Goal: Information Seeking & Learning: Find contact information

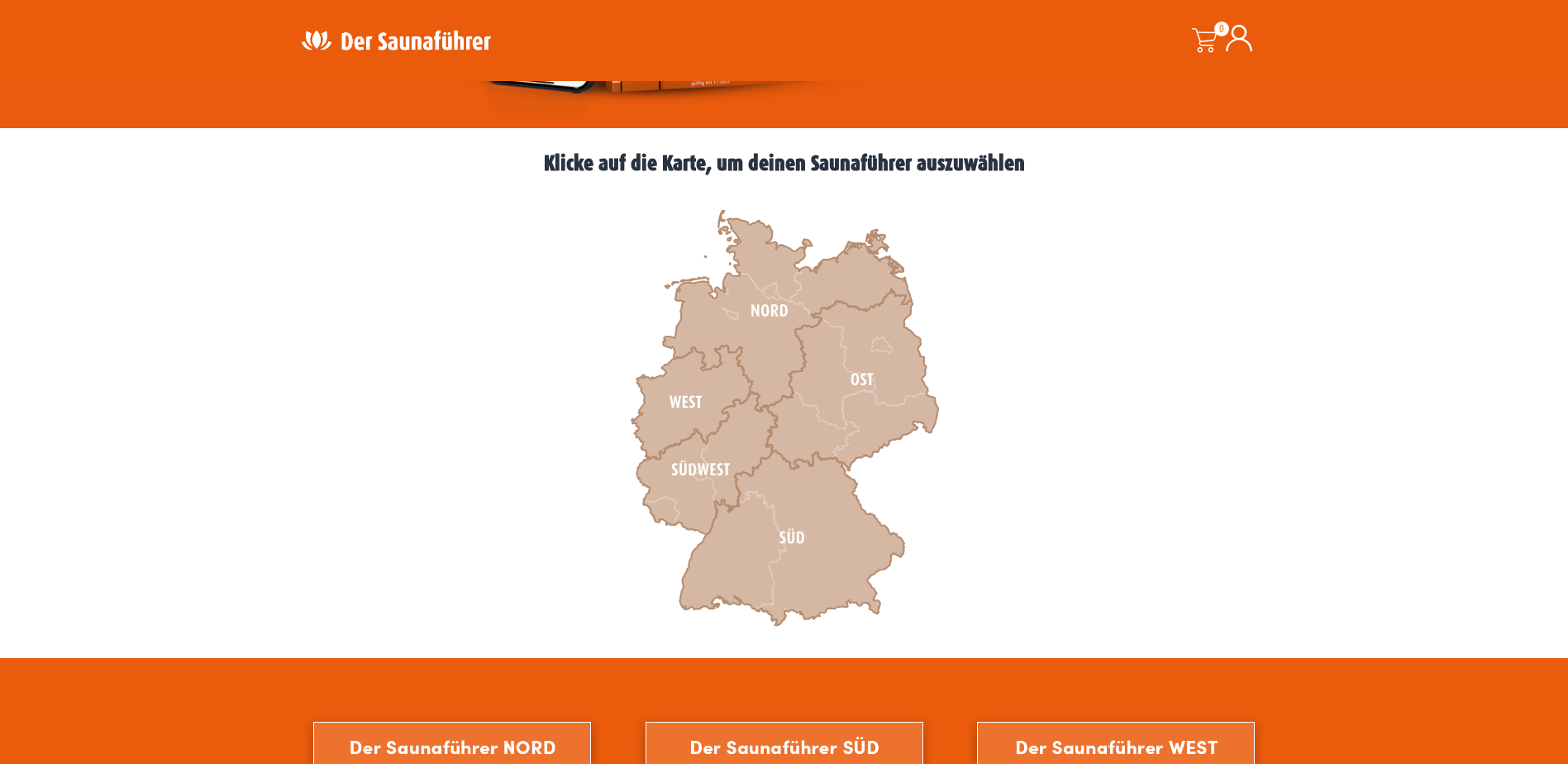
scroll to position [413, 0]
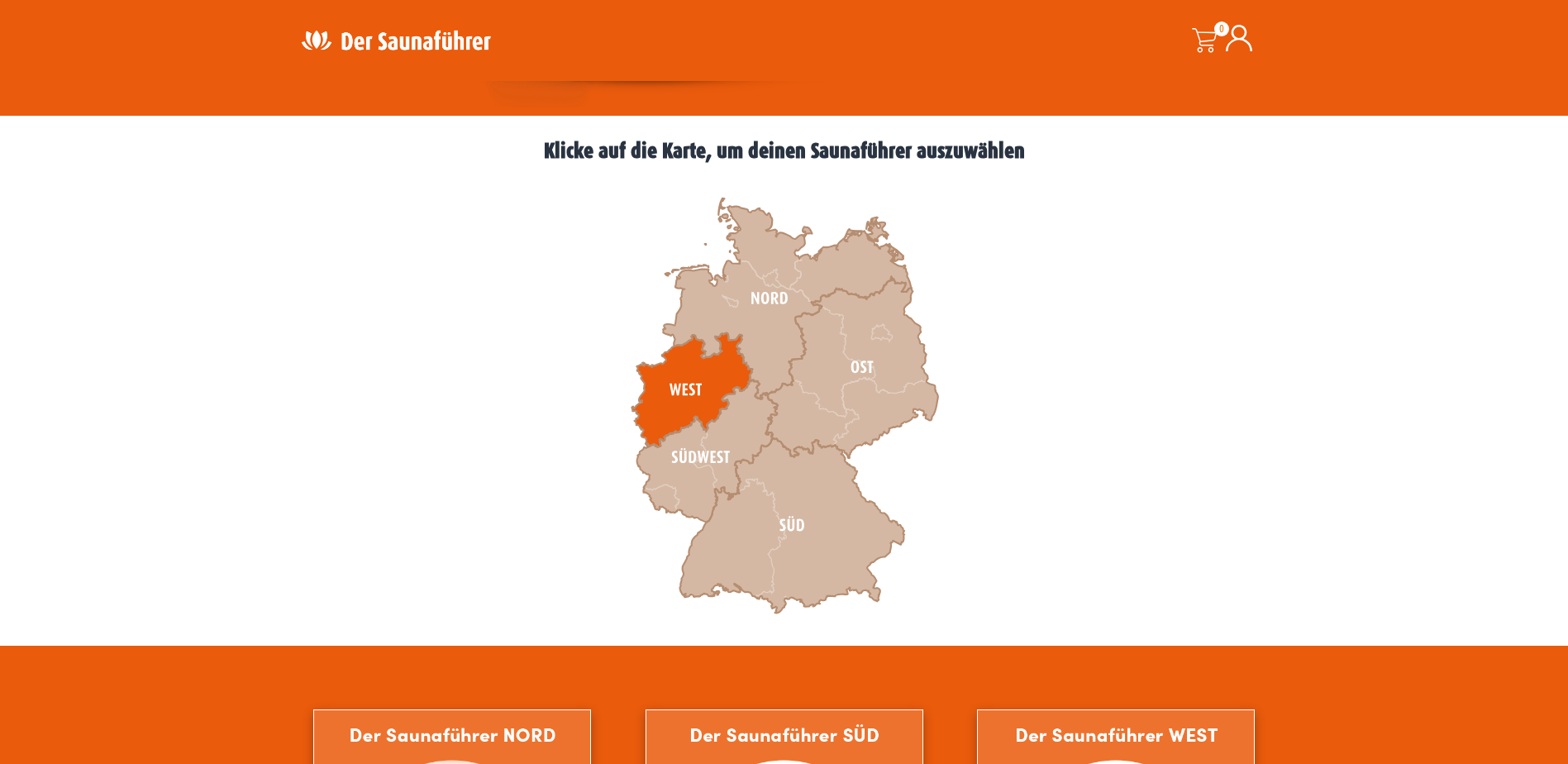
click at [682, 379] on icon at bounding box center [691, 390] width 121 height 114
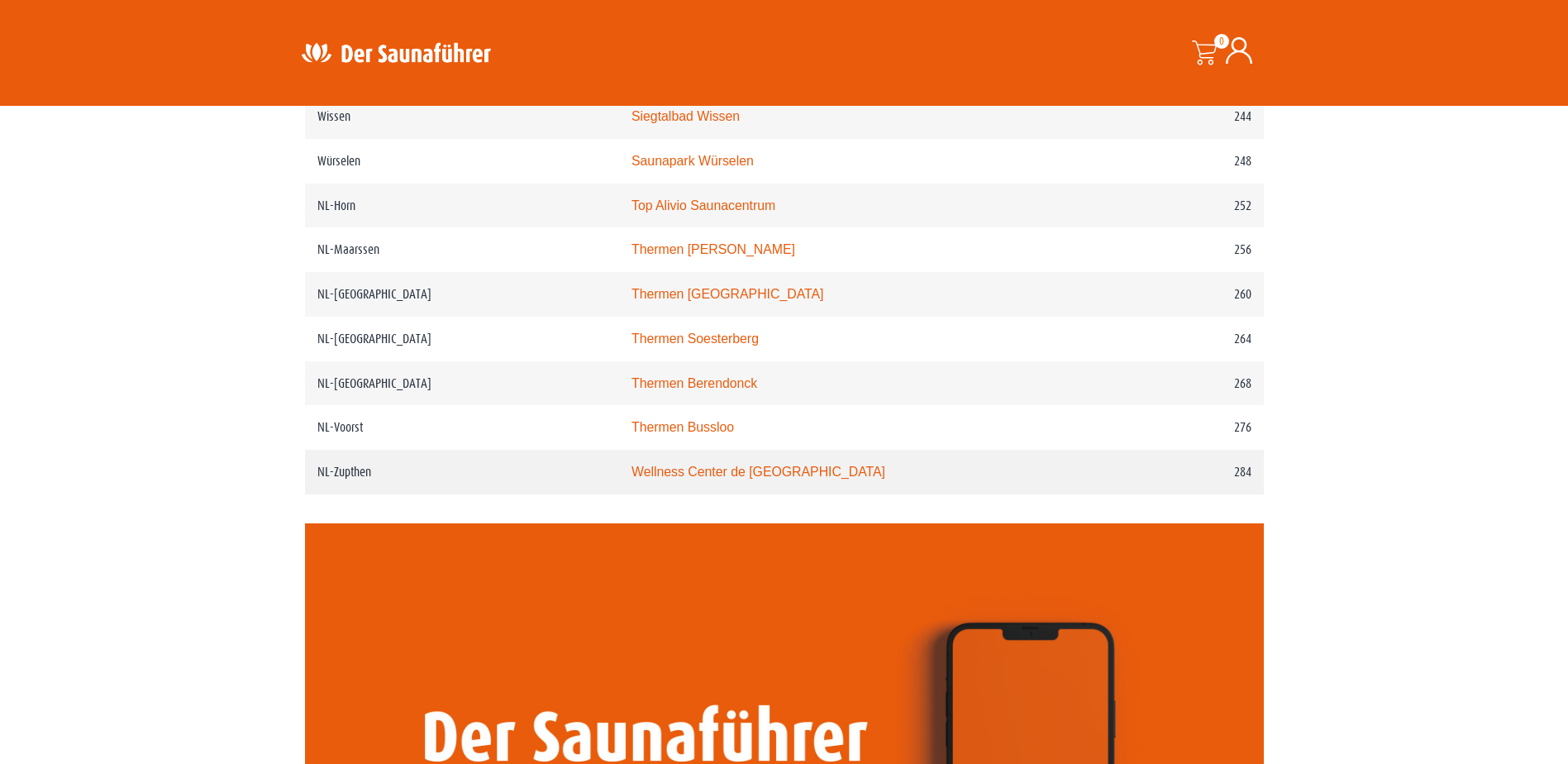
scroll to position [3343, 0]
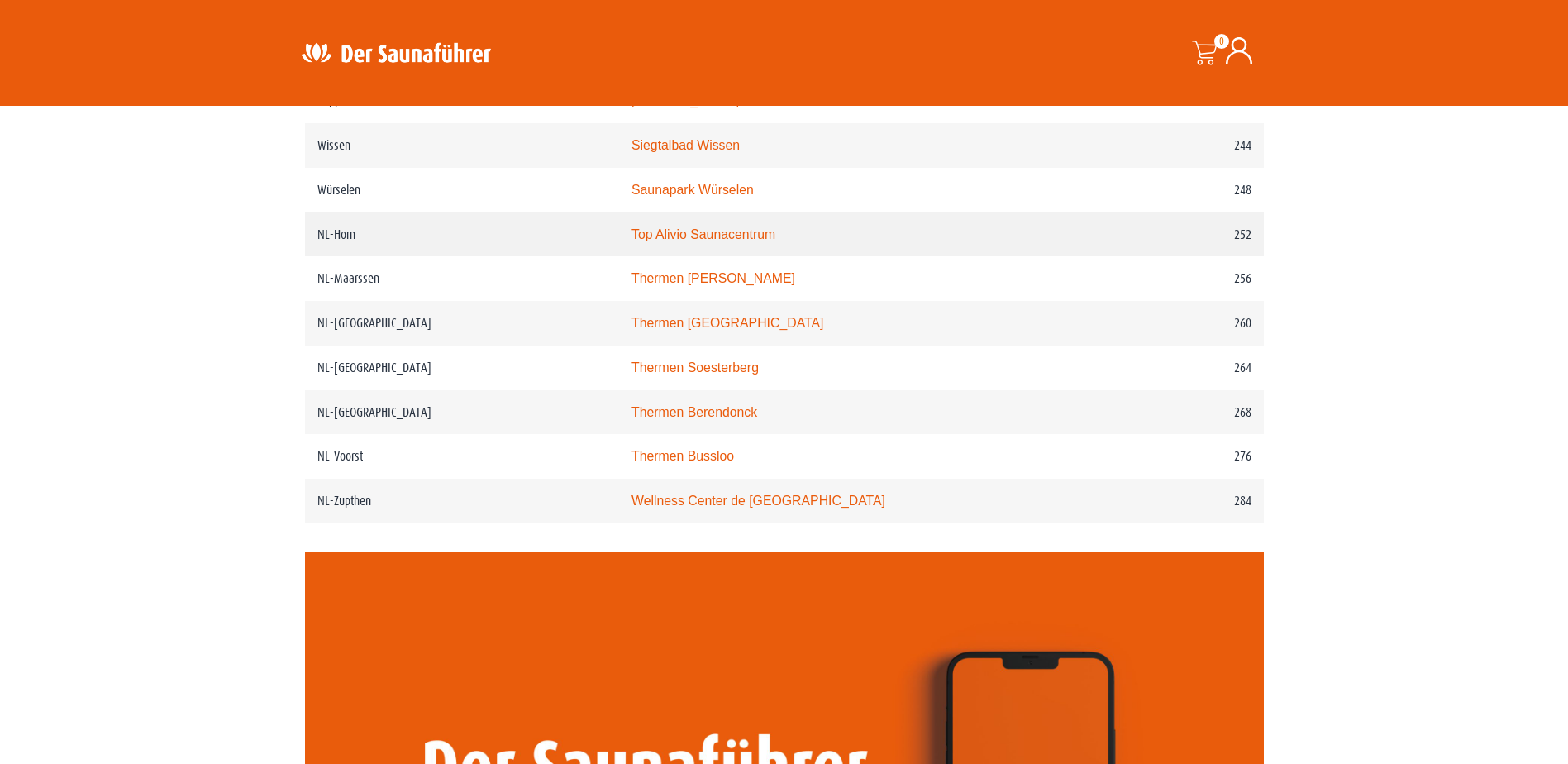
click at [730, 241] on link "Top Alivio Saunacentrum" at bounding box center [703, 233] width 143 height 14
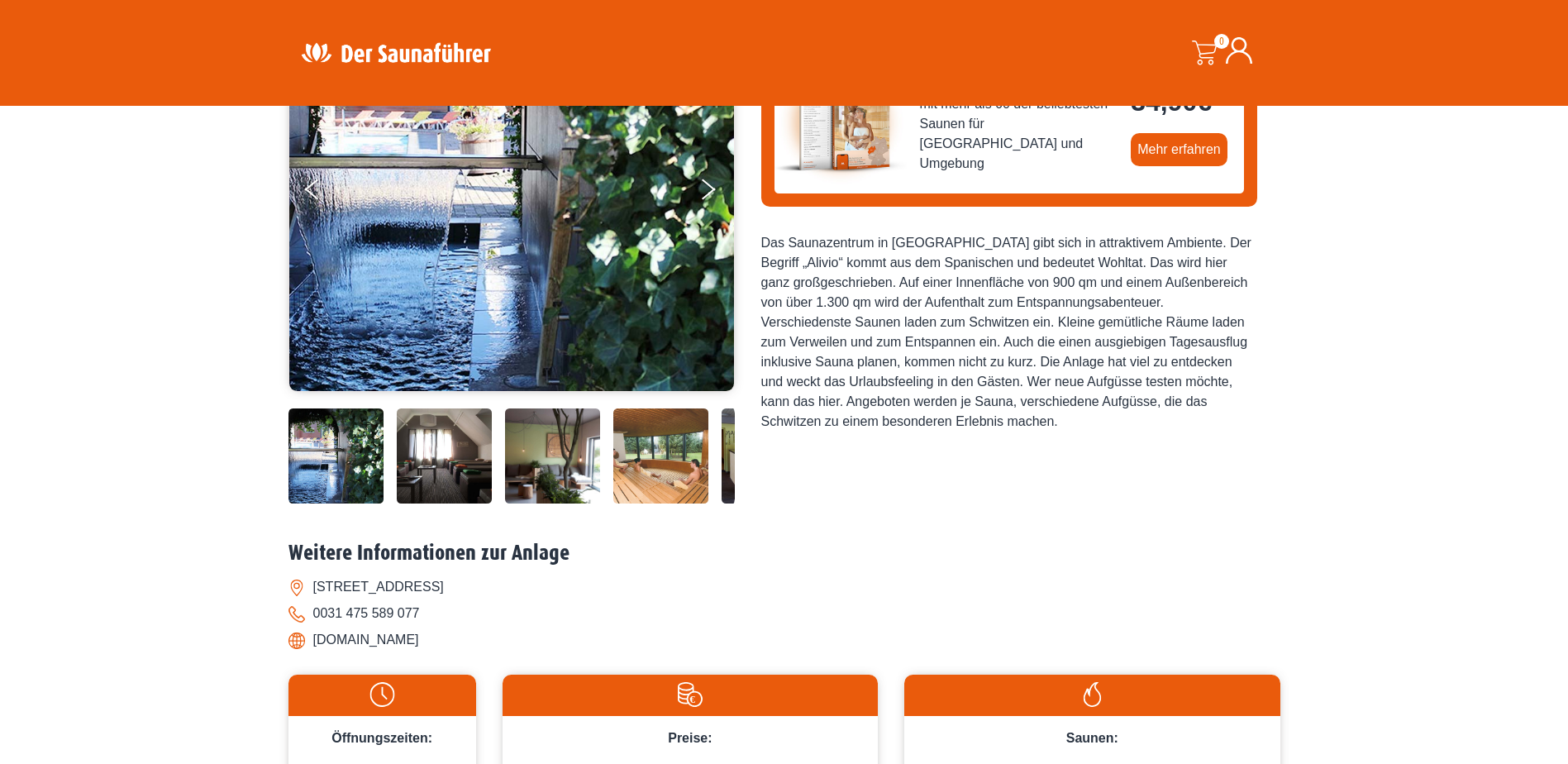
scroll to position [165, 0]
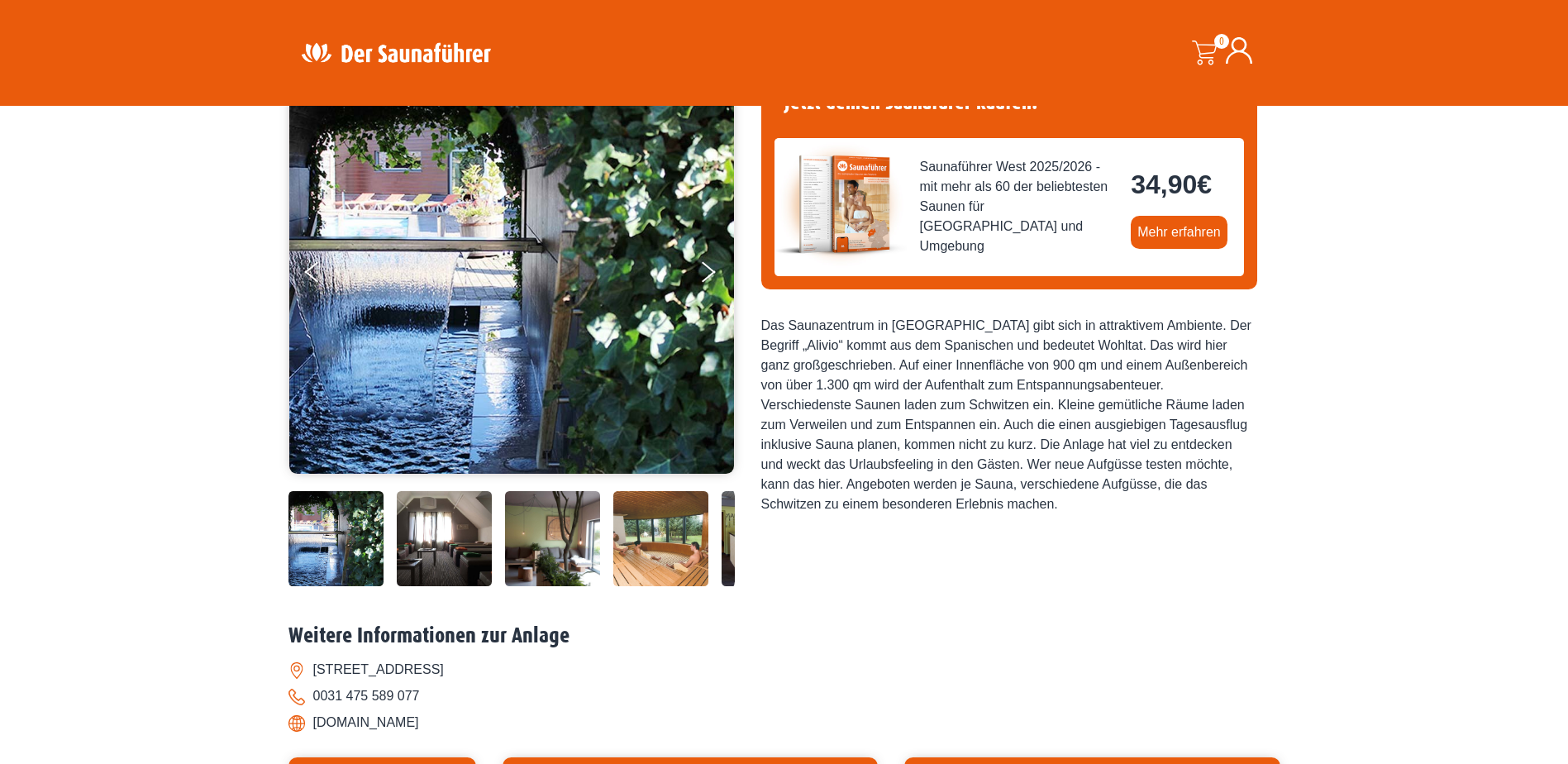
click at [427, 555] on img at bounding box center [444, 538] width 95 height 95
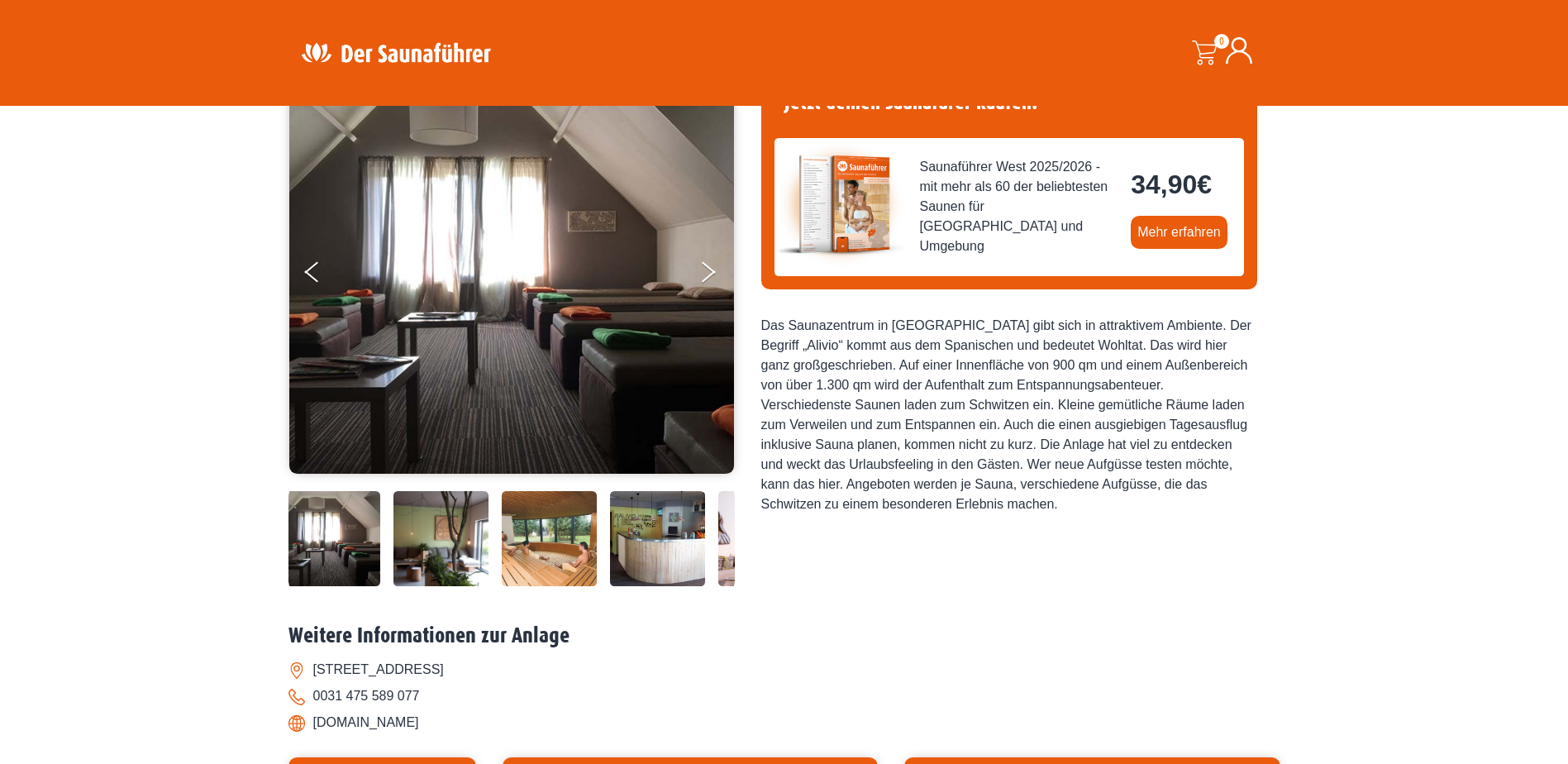
click at [533, 549] on img at bounding box center [549, 538] width 95 height 95
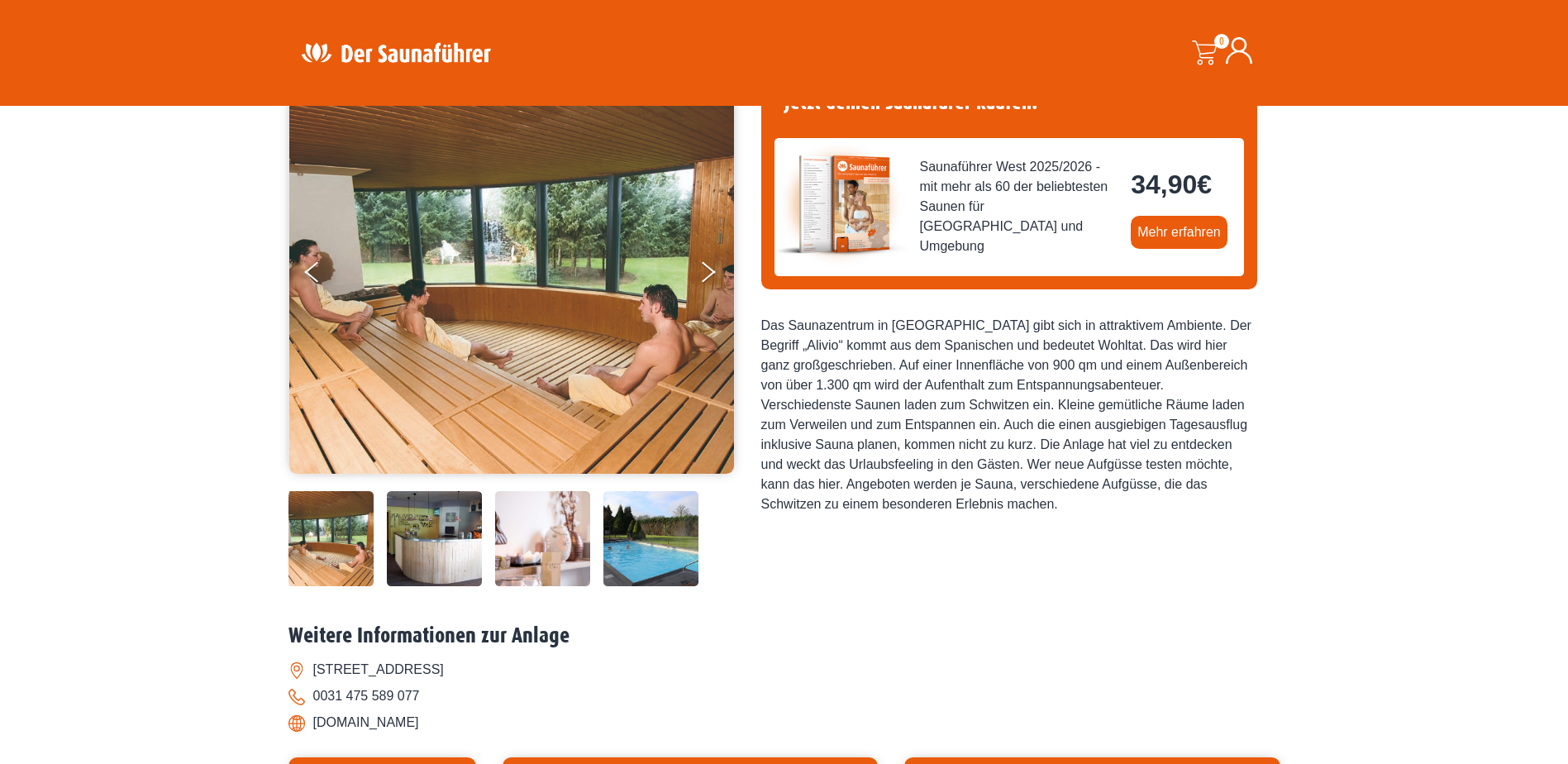
click at [630, 541] on img at bounding box center [651, 538] width 95 height 95
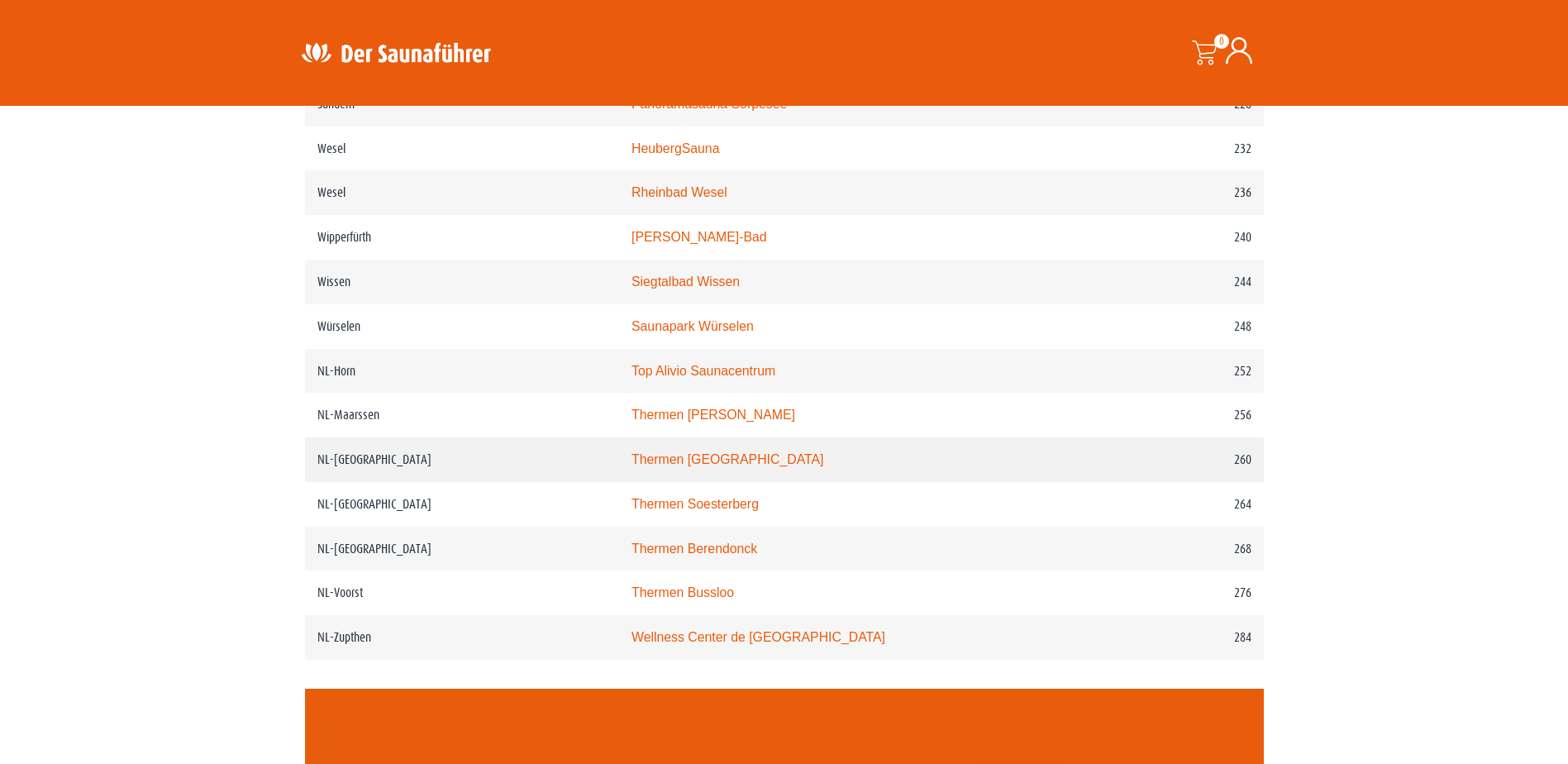
scroll to position [3343, 0]
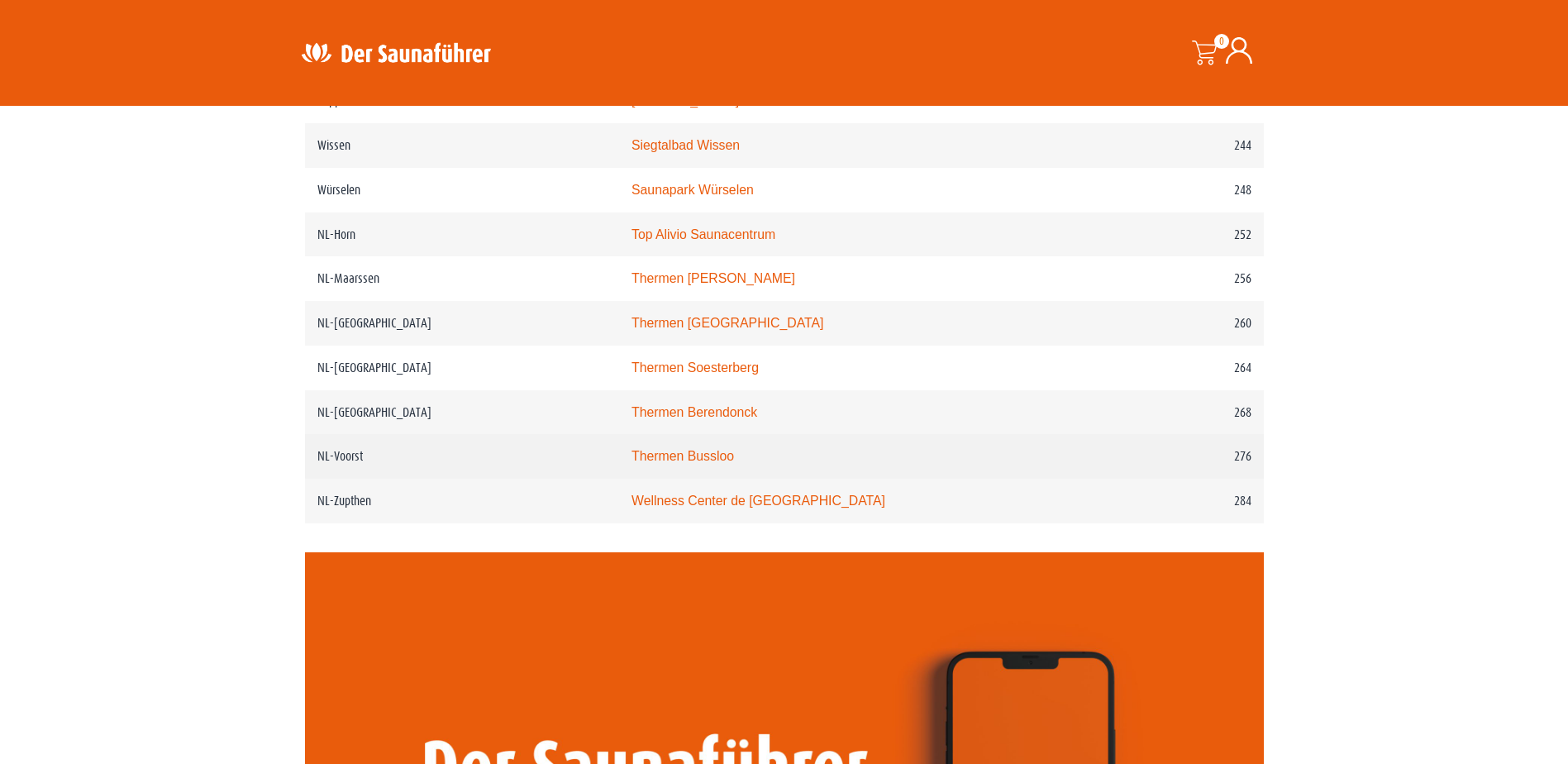
click at [703, 463] on link "Thermen Bussloo" at bounding box center [682, 455] width 103 height 14
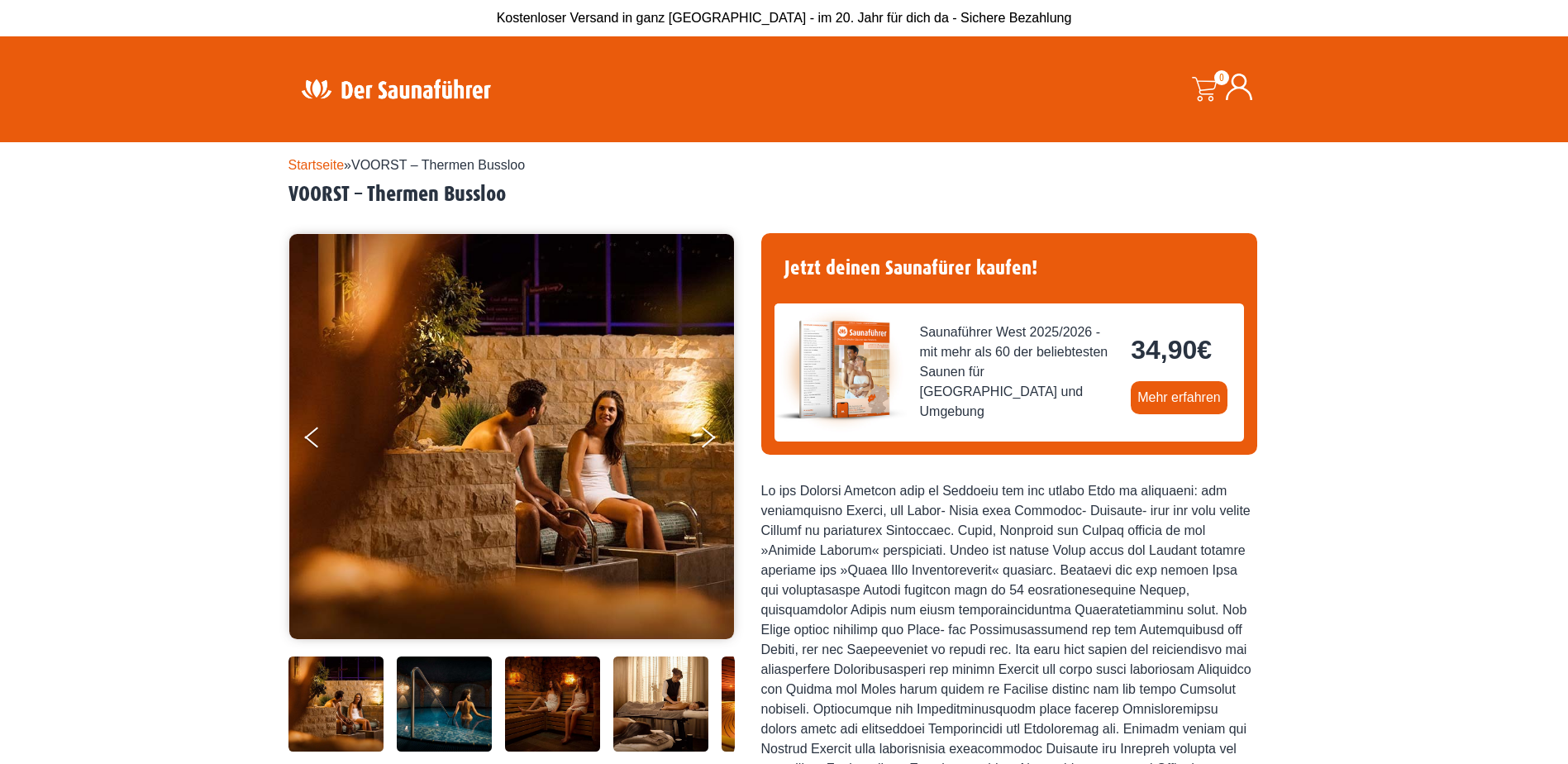
click at [439, 728] on img at bounding box center [444, 703] width 95 height 95
click at [453, 700] on img at bounding box center [444, 703] width 95 height 95
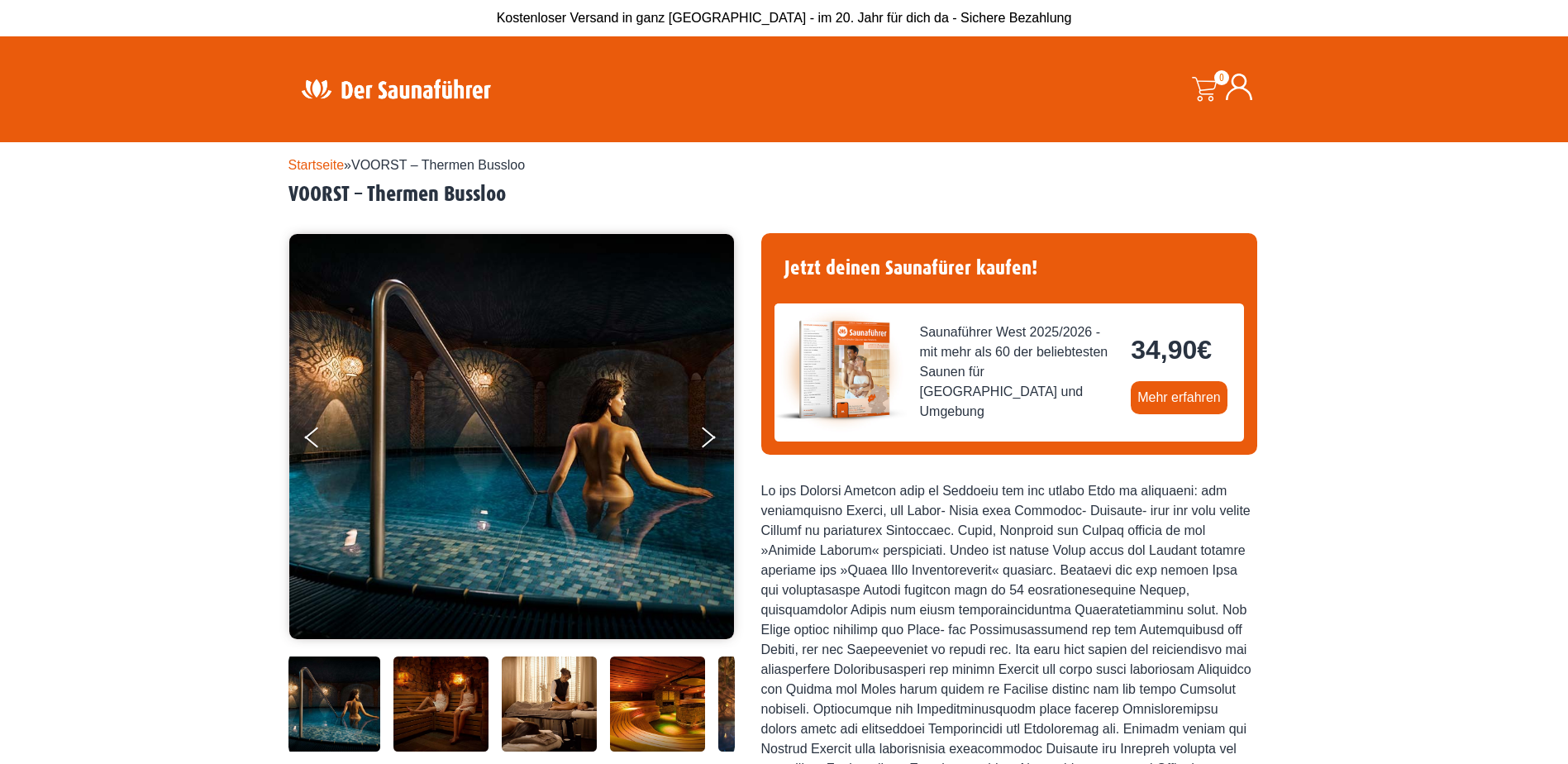
click at [542, 715] on img at bounding box center [549, 703] width 95 height 95
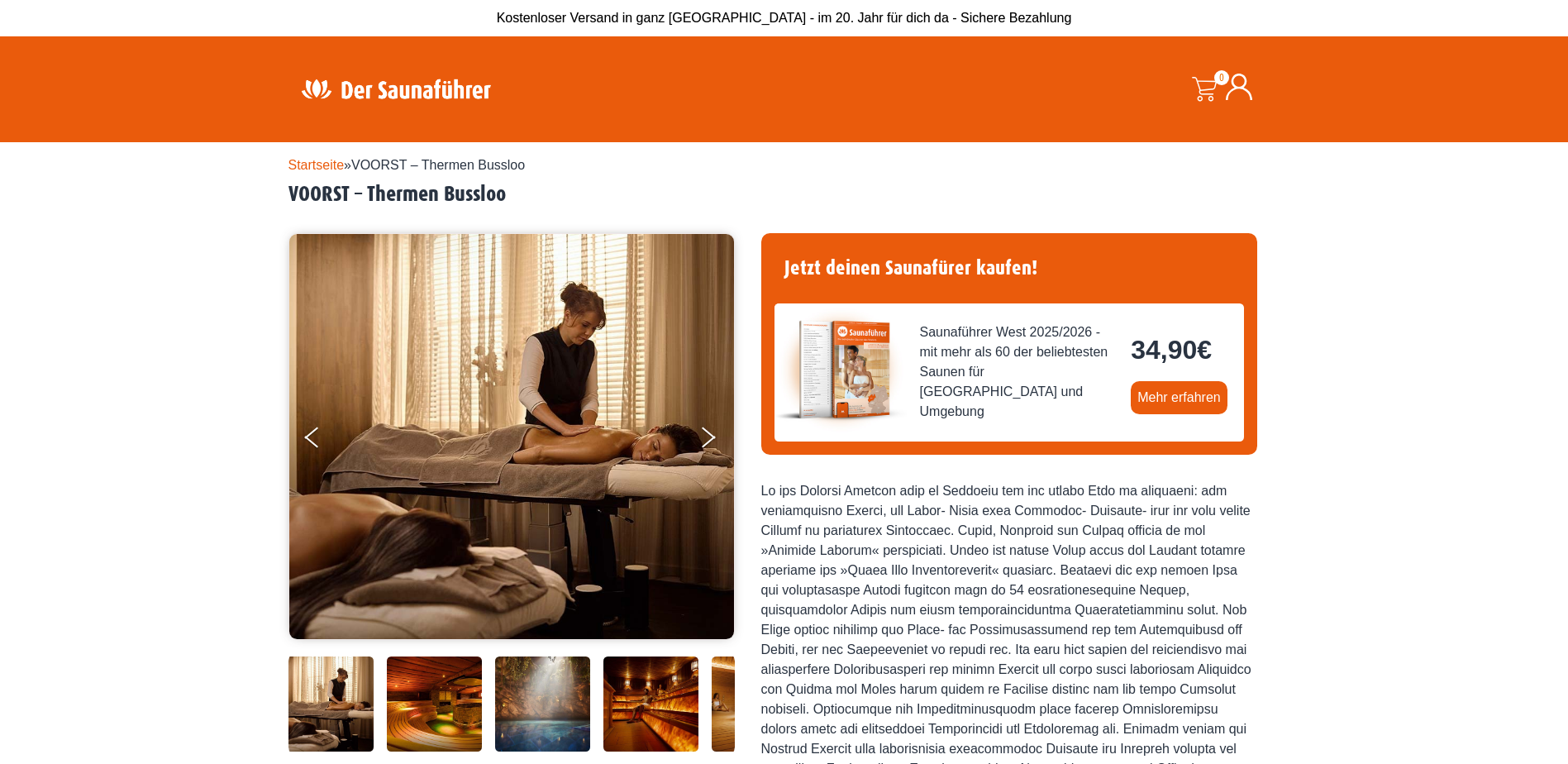
click at [542, 715] on img at bounding box center [543, 703] width 95 height 95
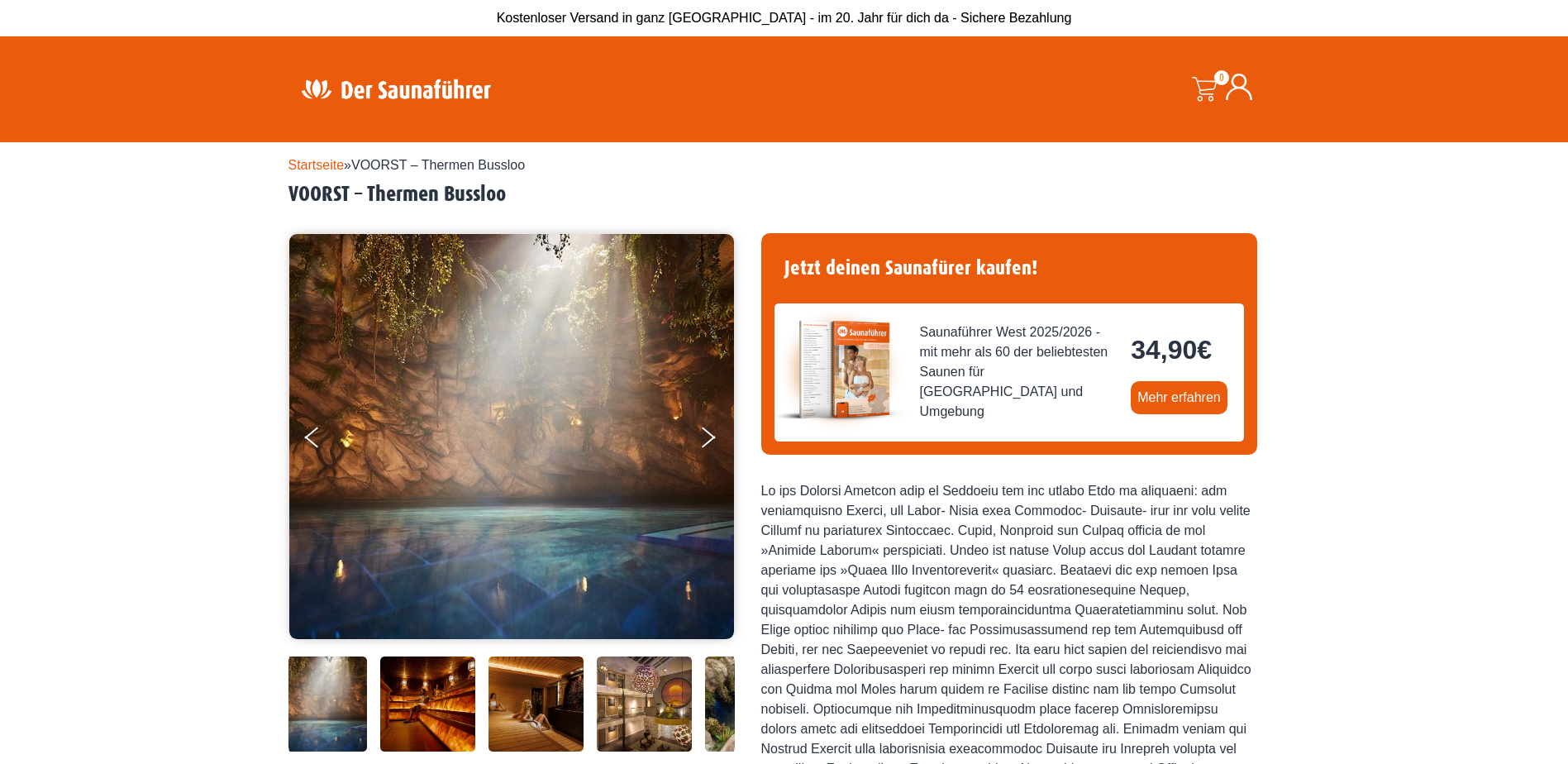
click at [542, 715] on img at bounding box center [535, 703] width 95 height 95
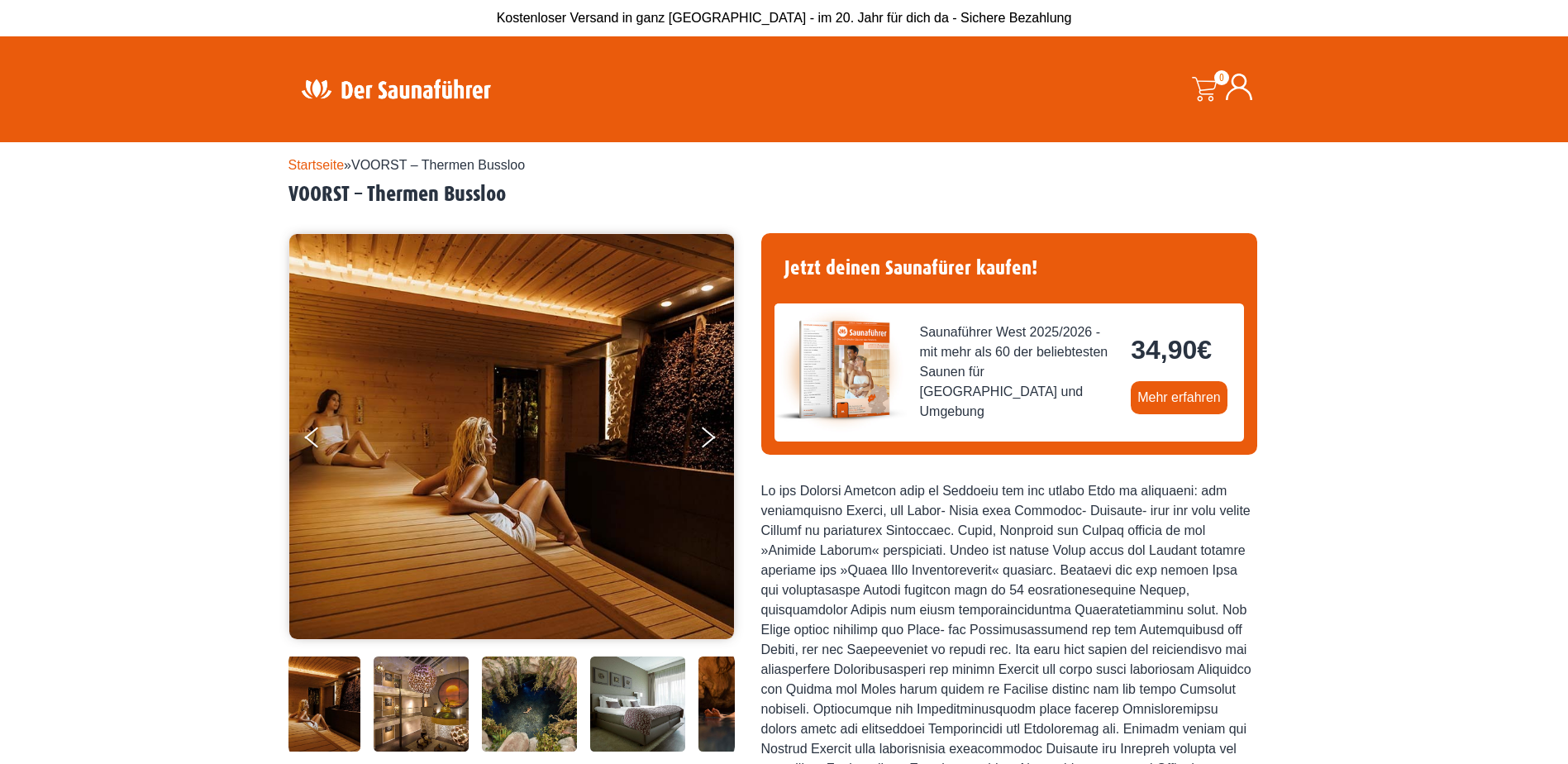
click at [542, 716] on img at bounding box center [529, 703] width 95 height 95
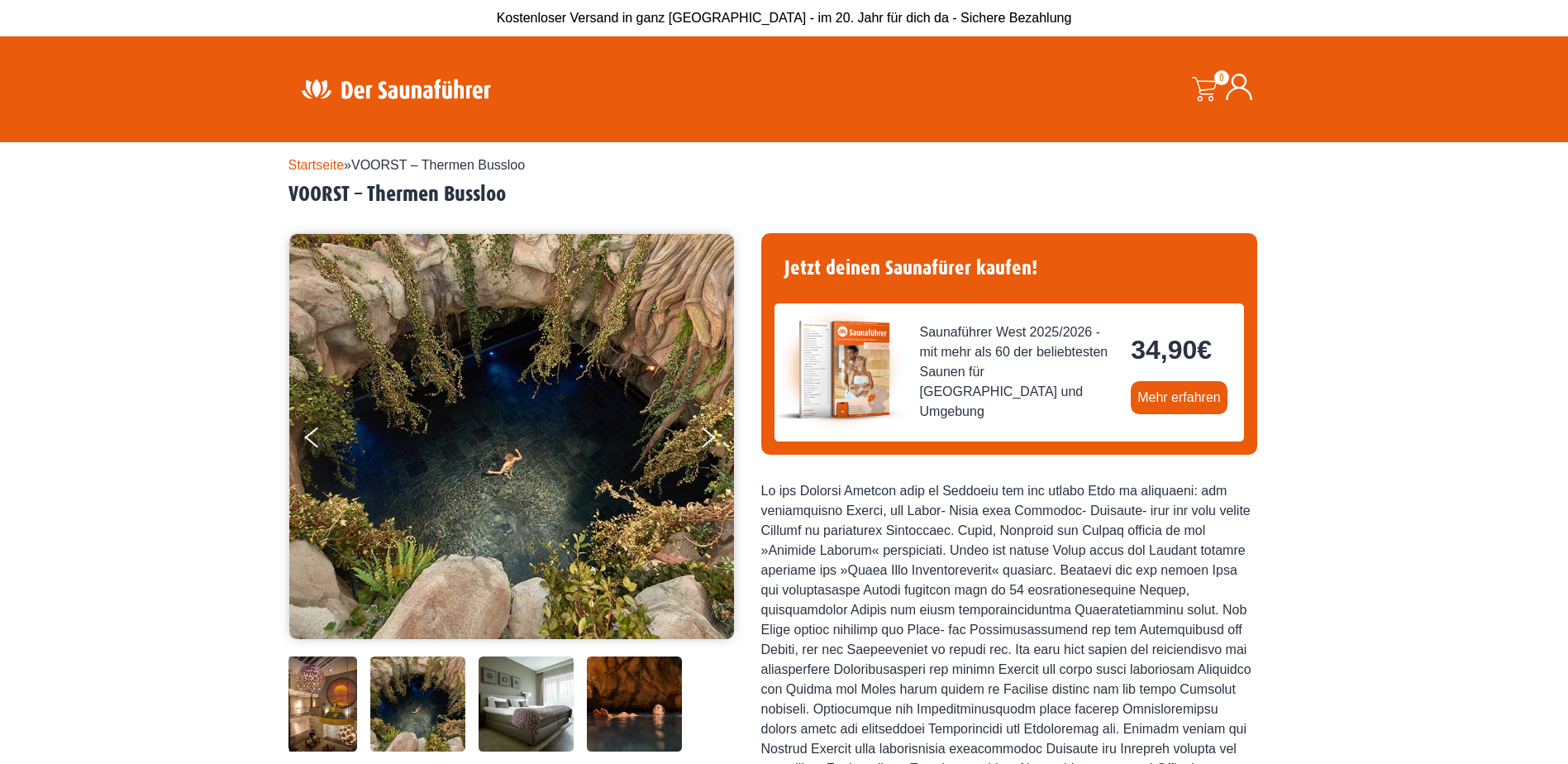
click at [542, 717] on img at bounding box center [525, 703] width 95 height 95
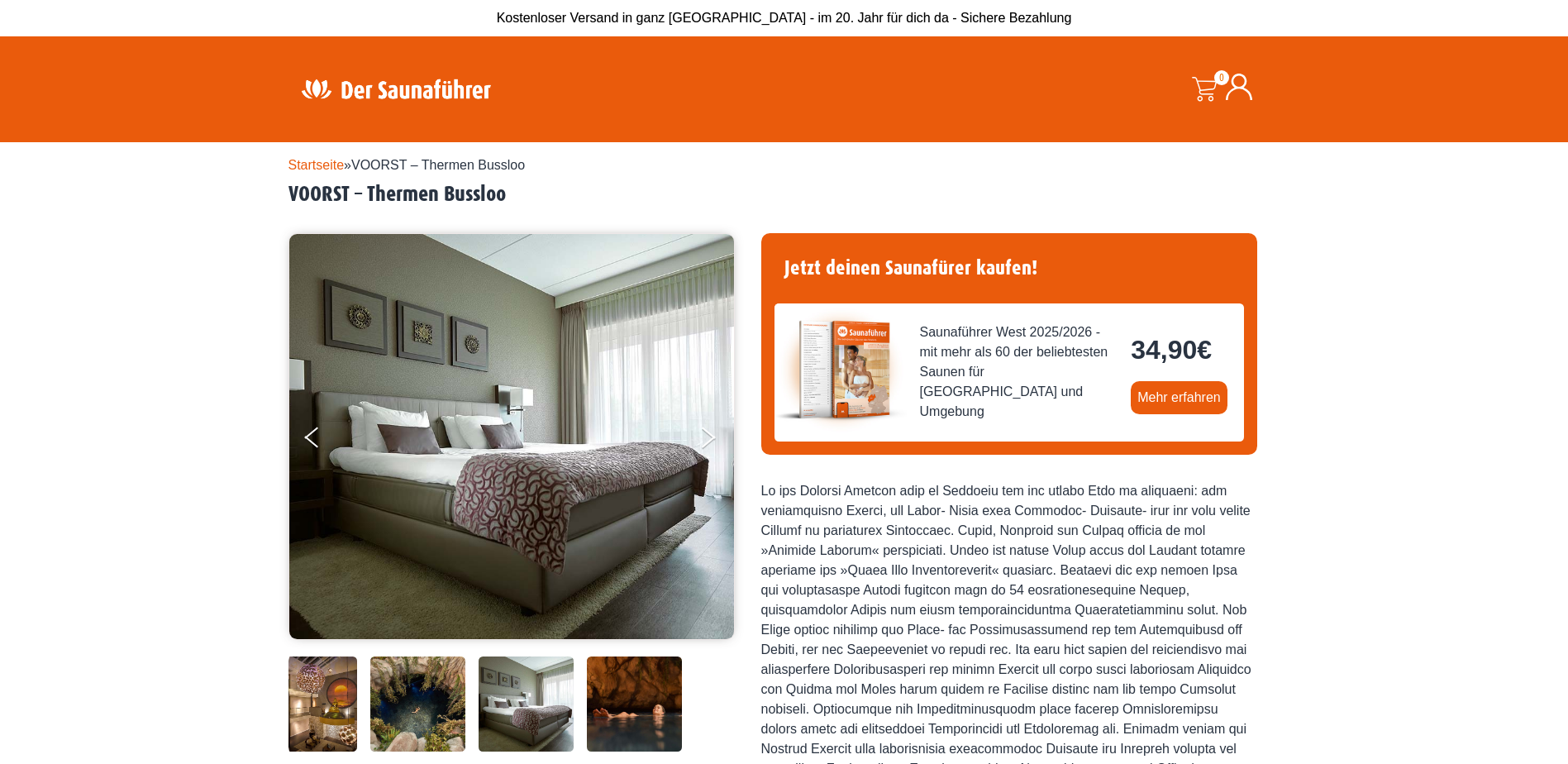
click at [625, 709] on img at bounding box center [634, 703] width 95 height 95
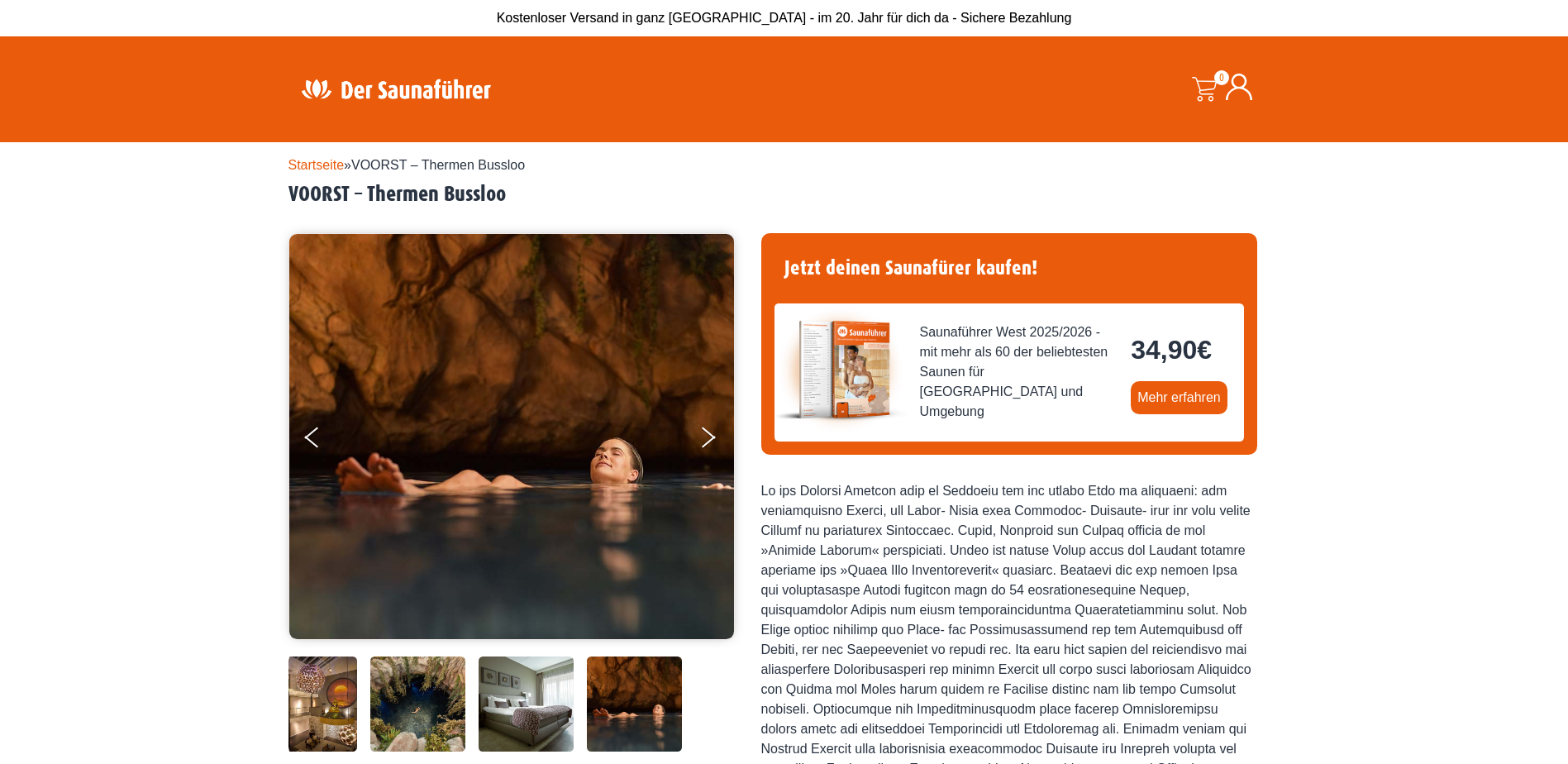
click at [625, 709] on img at bounding box center [634, 703] width 95 height 95
click at [700, 433] on button "Next" at bounding box center [720, 441] width 42 height 42
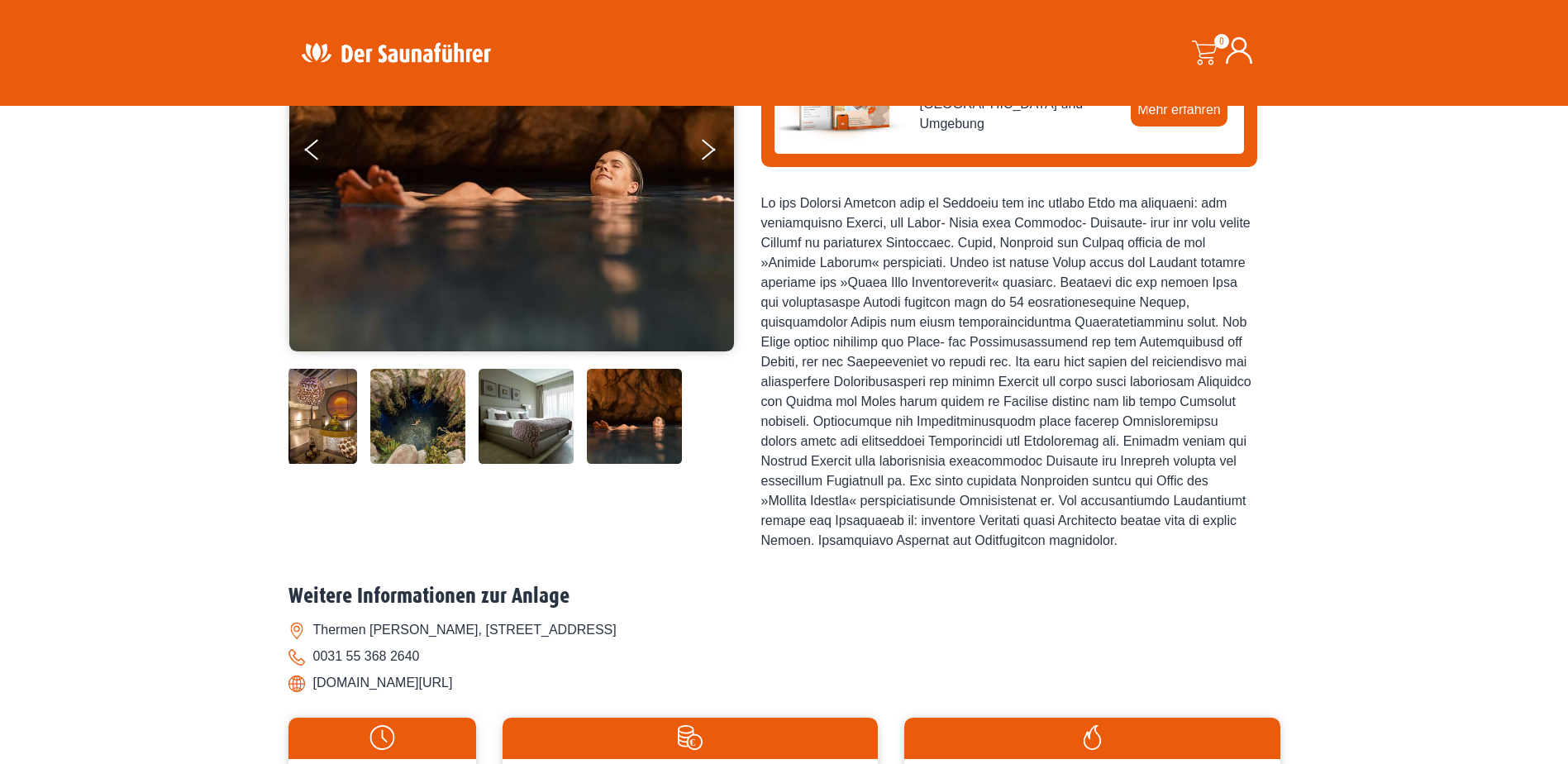
scroll to position [330, 0]
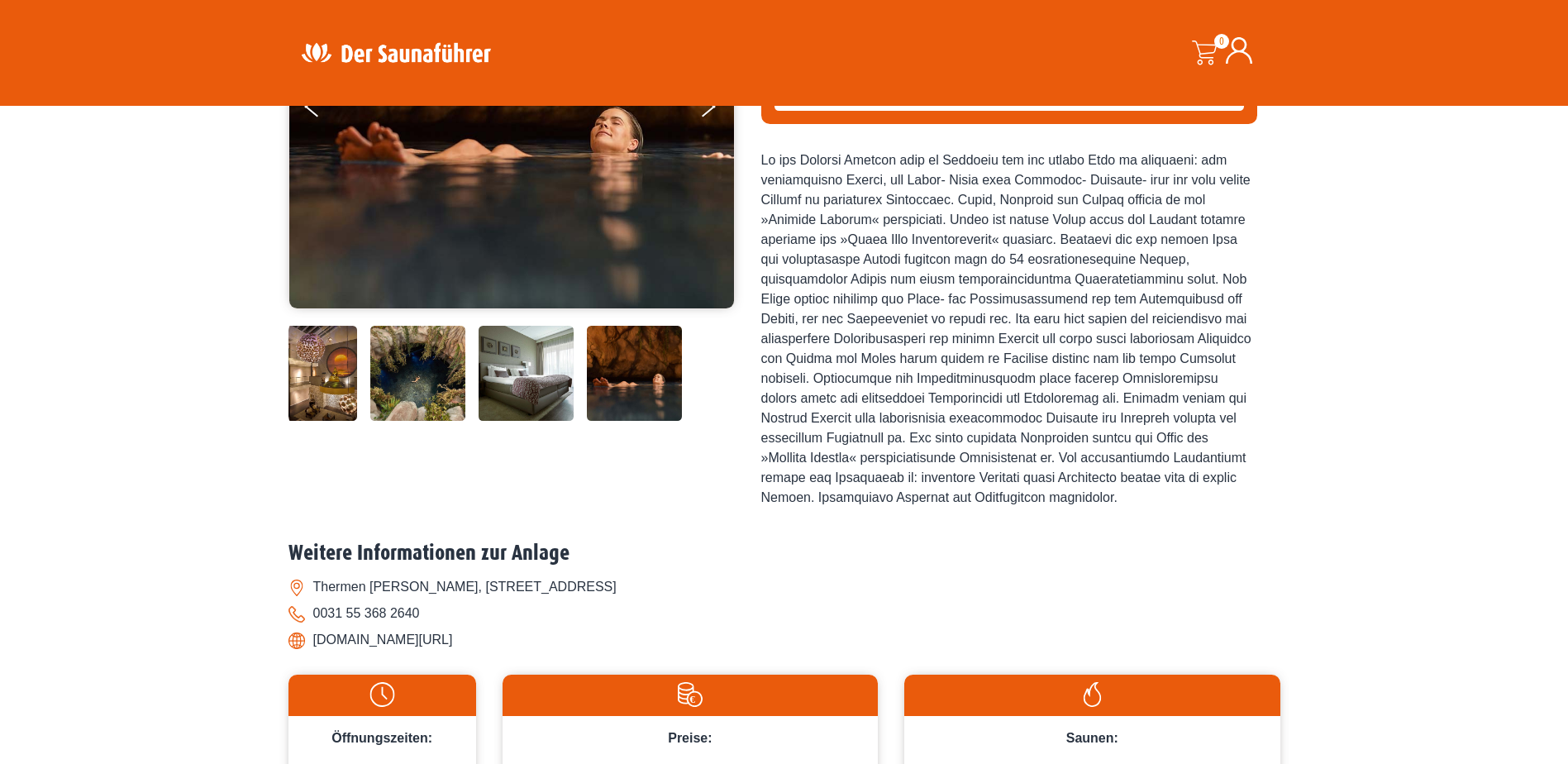
drag, startPoint x: 455, startPoint y: 659, endPoint x: 315, endPoint y: 665, distance: 140.1
click at [315, 652] on li "[DOMAIN_NAME][URL]" at bounding box center [784, 639] width 992 height 26
drag, startPoint x: 315, startPoint y: 665, endPoint x: 369, endPoint y: 660, distance: 54.2
click at [369, 652] on li "[DOMAIN_NAME][URL]" at bounding box center [784, 639] width 992 height 26
click at [319, 652] on li "[DOMAIN_NAME][URL]" at bounding box center [784, 639] width 992 height 26
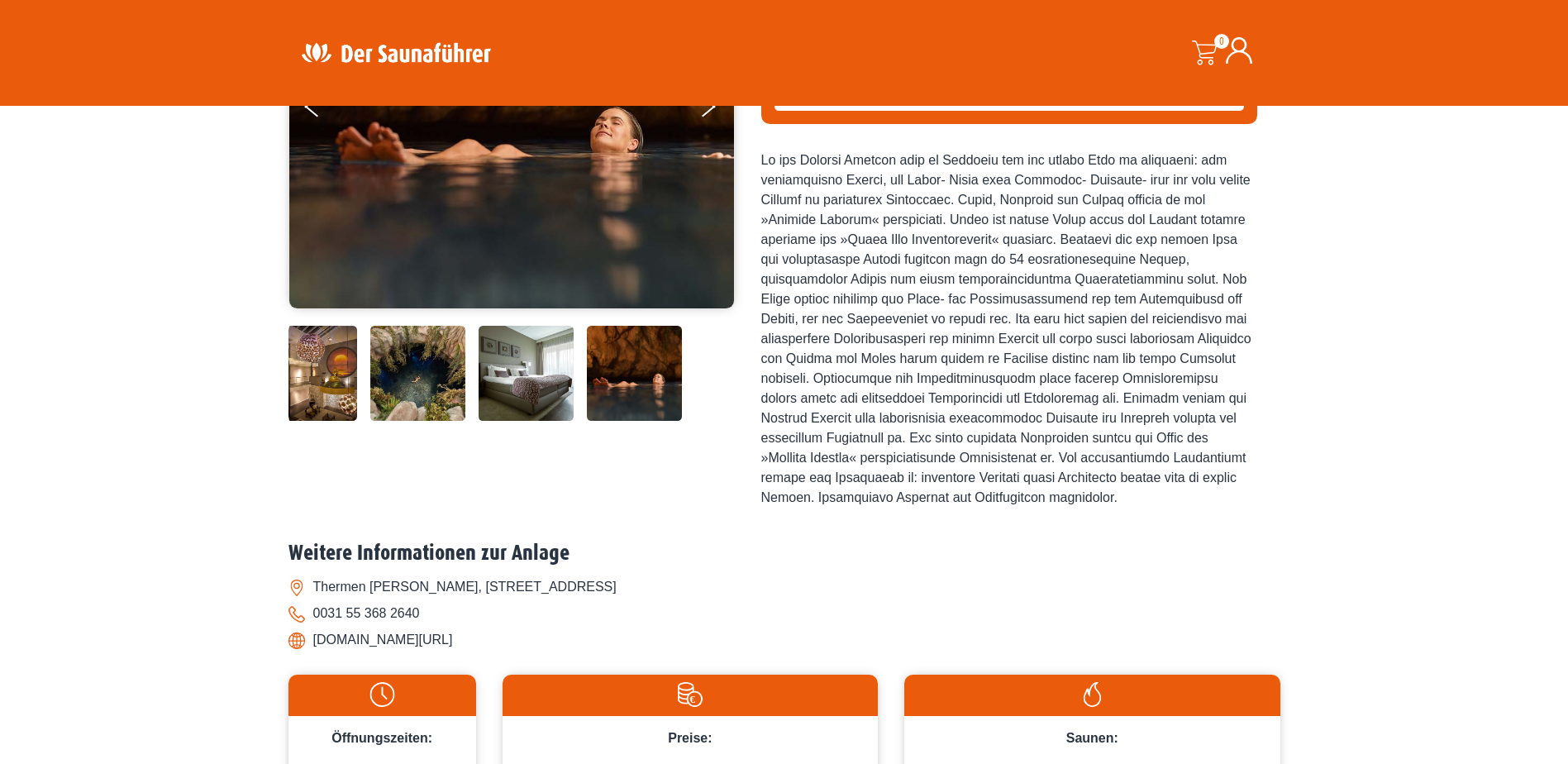
drag, startPoint x: 314, startPoint y: 660, endPoint x: 454, endPoint y: 668, distance: 140.2
click at [454, 652] on li "[DOMAIN_NAME][URL]" at bounding box center [784, 639] width 992 height 26
drag, startPoint x: 454, startPoint y: 668, endPoint x: 415, endPoint y: 652, distance: 42.2
click at [318, 652] on li "[DOMAIN_NAME][URL]" at bounding box center [784, 639] width 992 height 26
click at [314, 652] on li "[DOMAIN_NAME][URL]" at bounding box center [784, 639] width 992 height 26
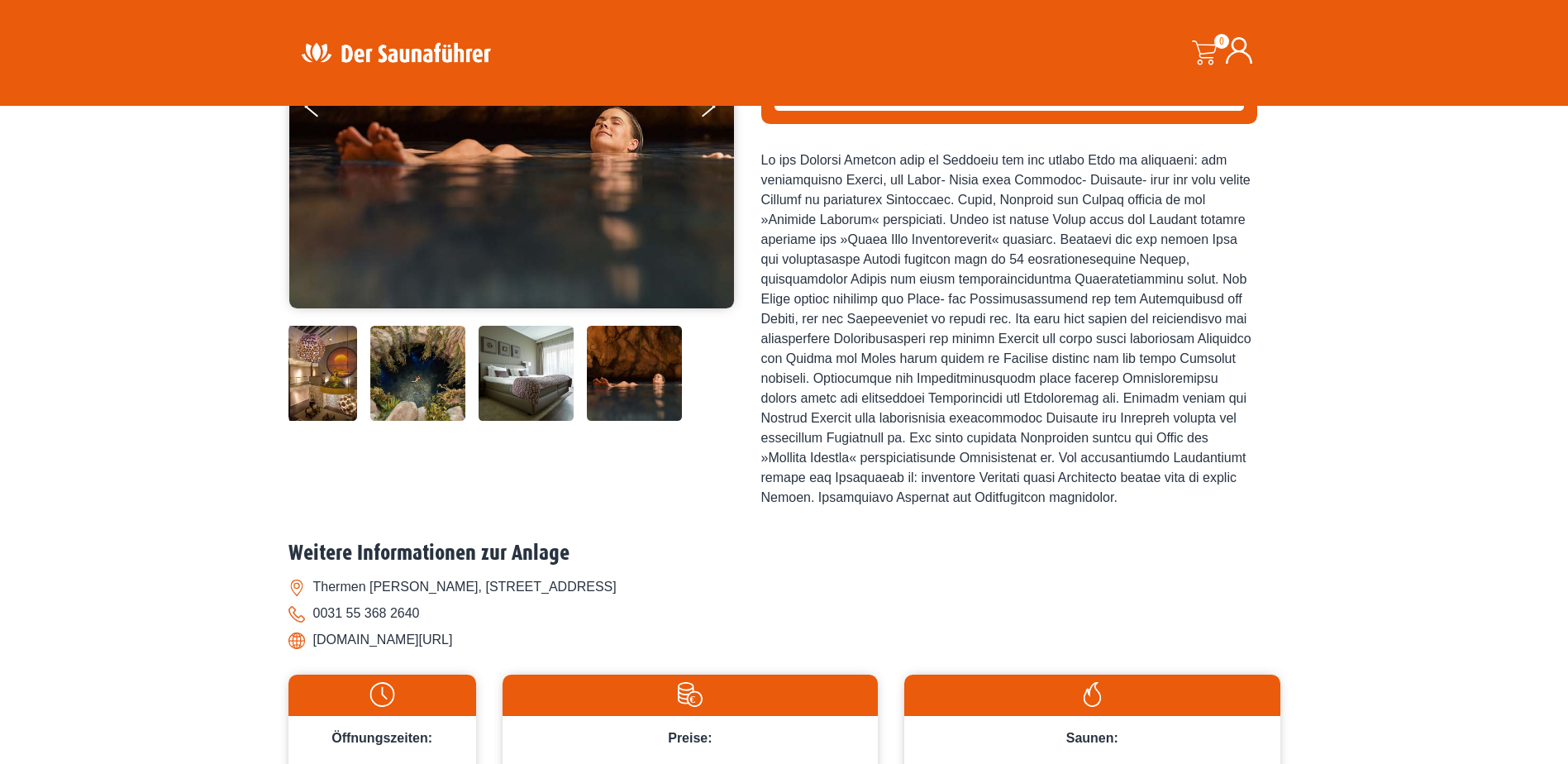
click at [484, 652] on li "[DOMAIN_NAME][URL]" at bounding box center [784, 639] width 992 height 26
drag, startPoint x: 472, startPoint y: 662, endPoint x: 310, endPoint y: 661, distance: 162.0
click at [310, 652] on li "[DOMAIN_NAME][URL]" at bounding box center [784, 639] width 992 height 26
drag, startPoint x: 310, startPoint y: 661, endPoint x: 335, endPoint y: 658, distance: 25.2
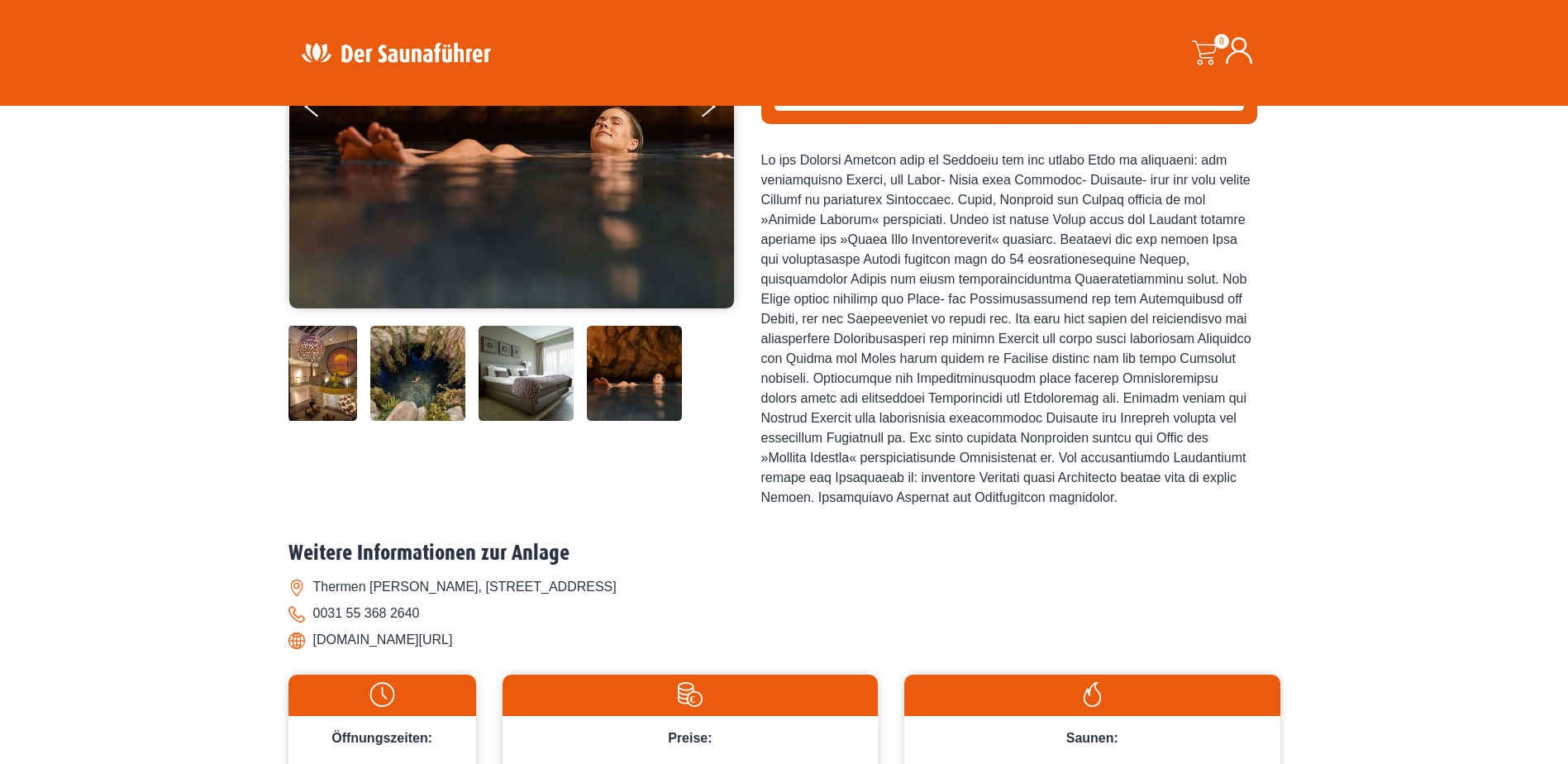
drag, startPoint x: 475, startPoint y: 653, endPoint x: 306, endPoint y: 652, distance: 169.0
click at [306, 652] on li "[DOMAIN_NAME][URL]" at bounding box center [784, 639] width 992 height 26
copy li "[DOMAIN_NAME][URL]"
